Goal: Task Accomplishment & Management: Use online tool/utility

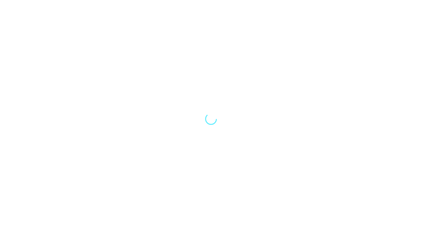
select select "Song"
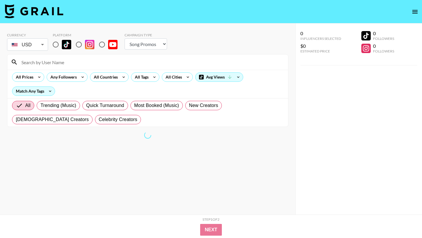
click at [57, 46] on input "radio" at bounding box center [56, 44] width 12 height 12
radio input "true"
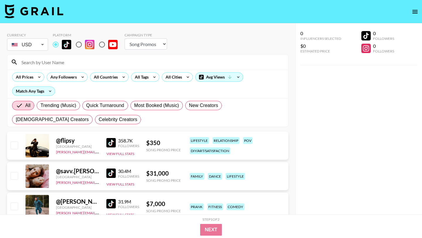
click at [68, 63] on input at bounding box center [151, 61] width 267 height 9
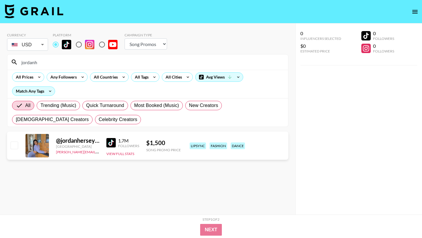
type input "jordanh"
click at [45, 43] on body "Currency USD USD ​ Platform Campaign Type Choose Type... Song Promos Brand Prom…" at bounding box center [211, 131] width 422 height 262
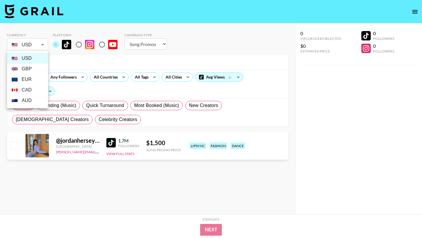
click at [26, 69] on li "GBP" at bounding box center [27, 69] width 41 height 11
type input "GBP"
